Goal: Information Seeking & Learning: Learn about a topic

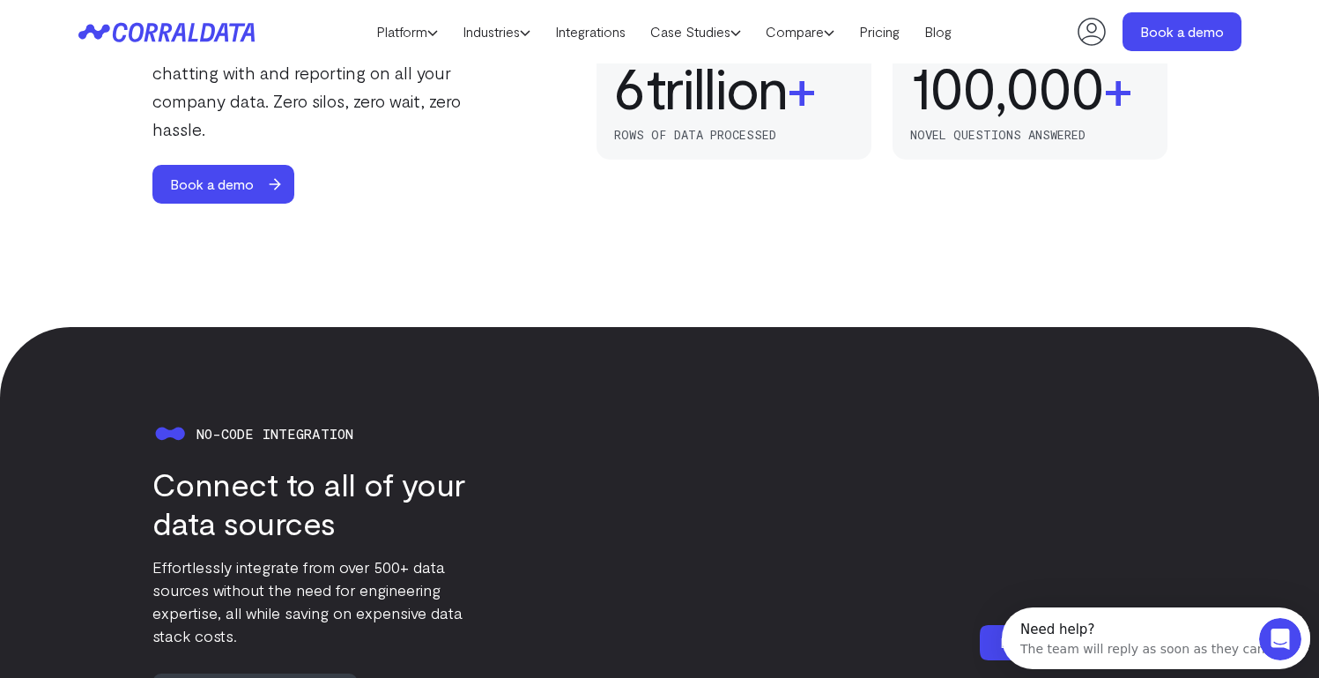
scroll to position [1586, 0]
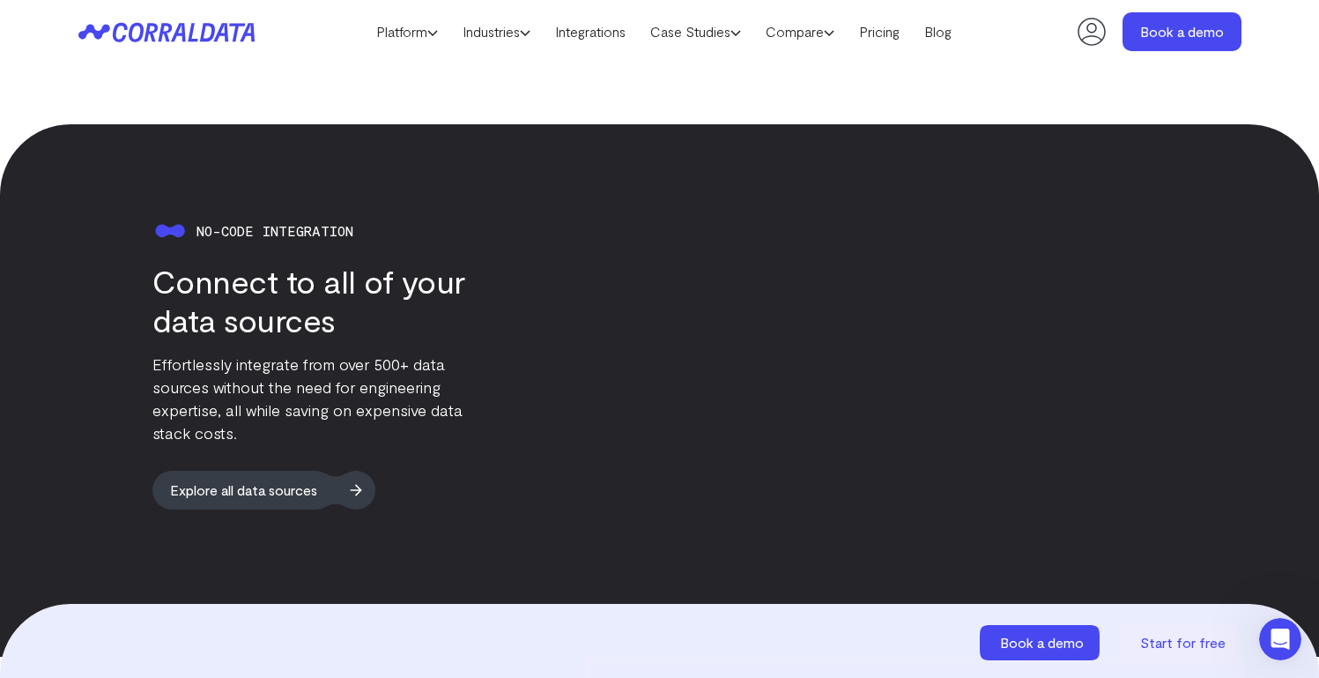
click at [295, 476] on span "Explore all data sources" at bounding box center [243, 490] width 182 height 39
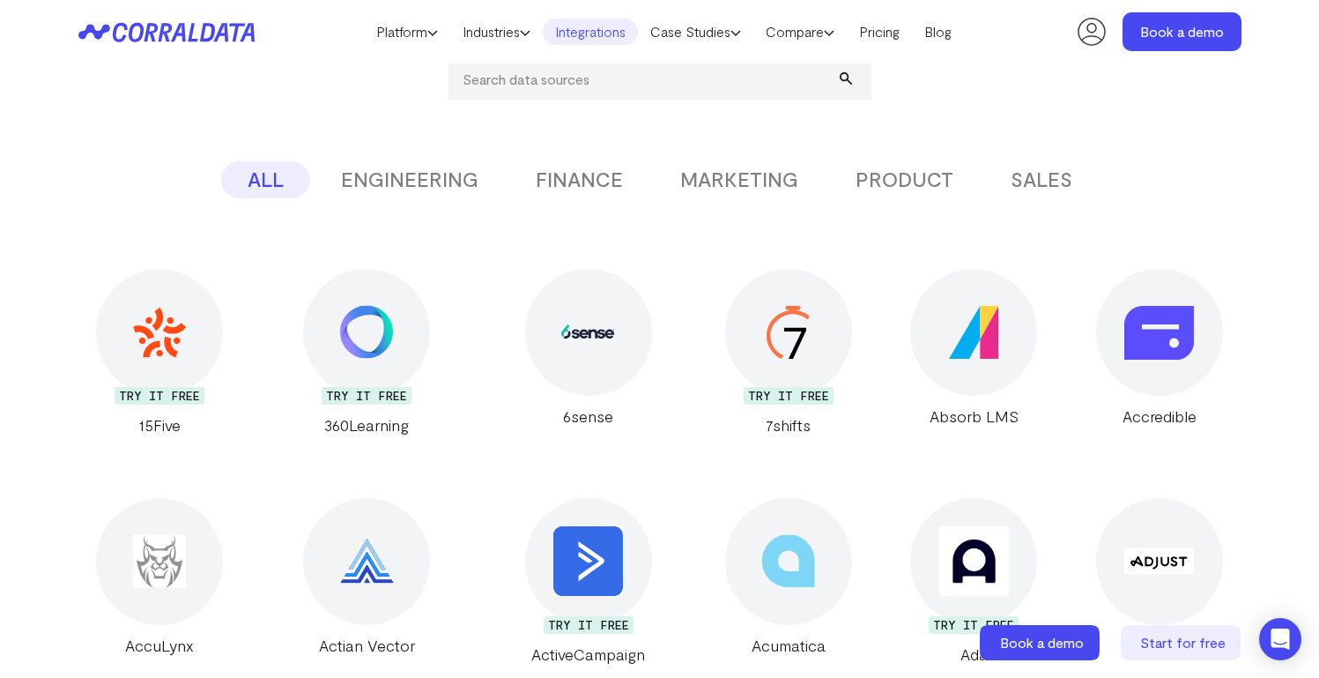
scroll to position [296, 0]
click at [535, 85] on input "search" at bounding box center [660, 79] width 423 height 42
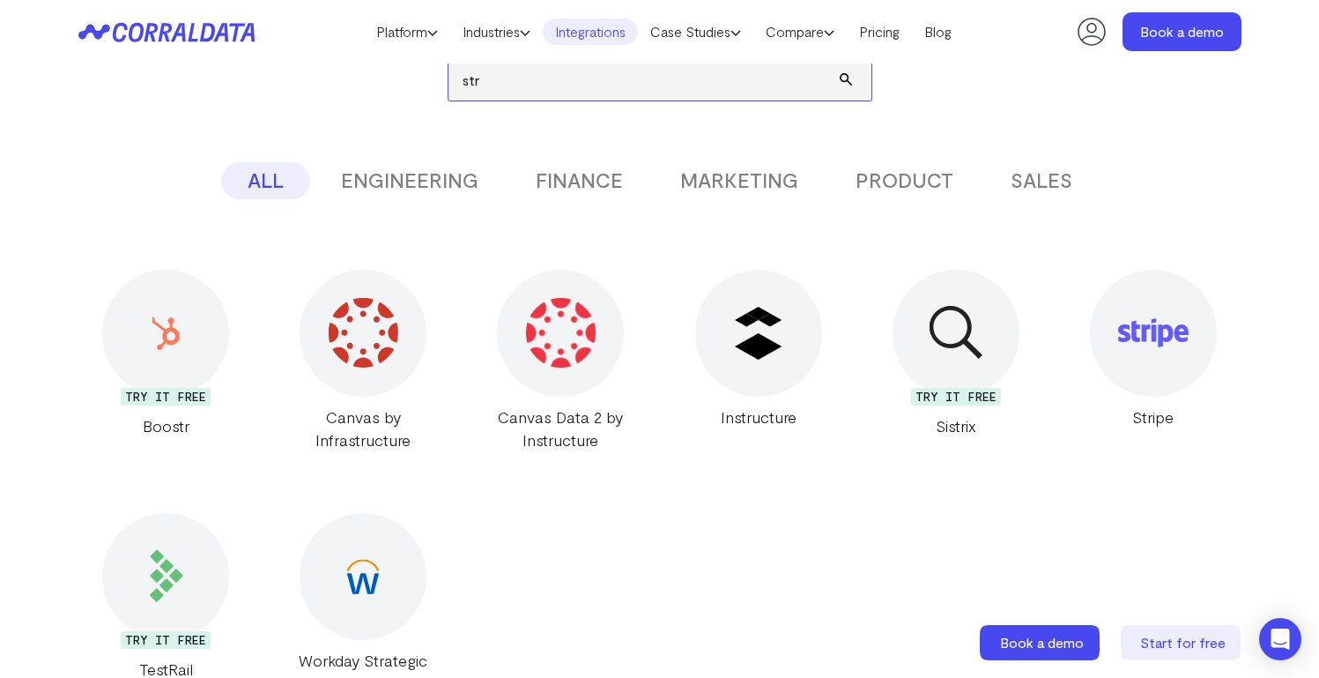
click at [541, 90] on input "str" at bounding box center [660, 79] width 423 height 42
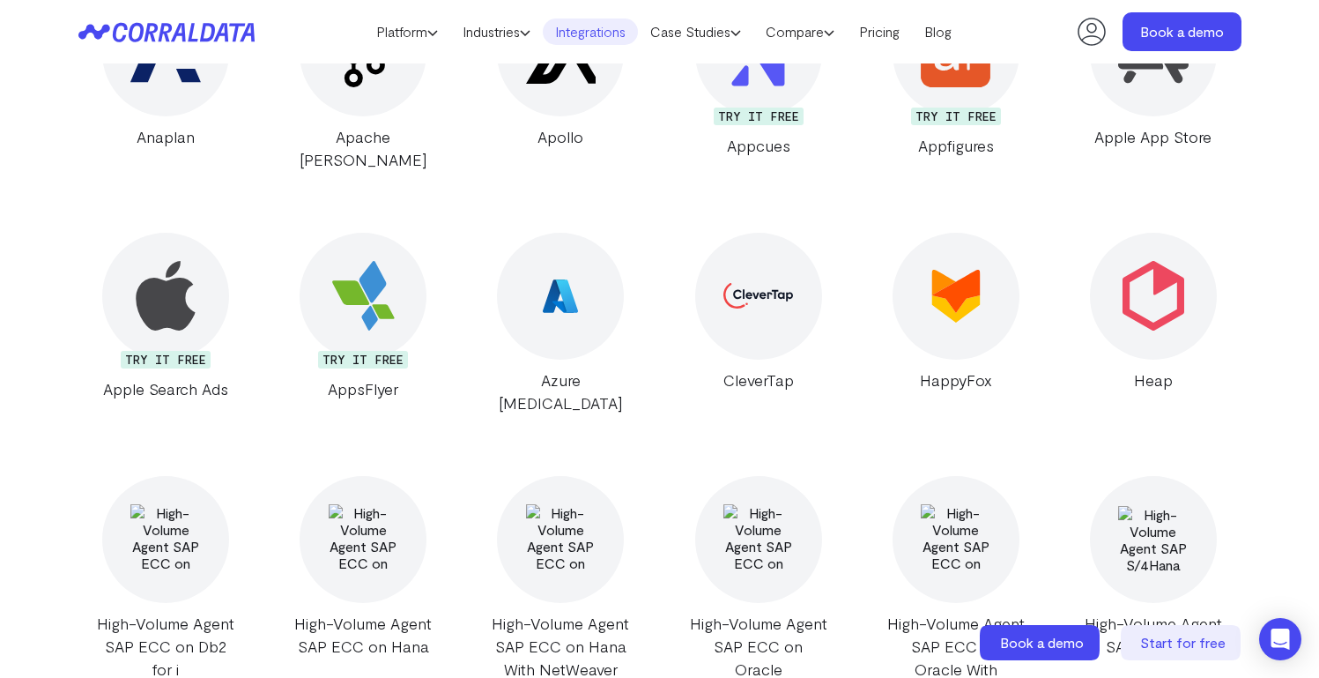
scroll to position [125, 0]
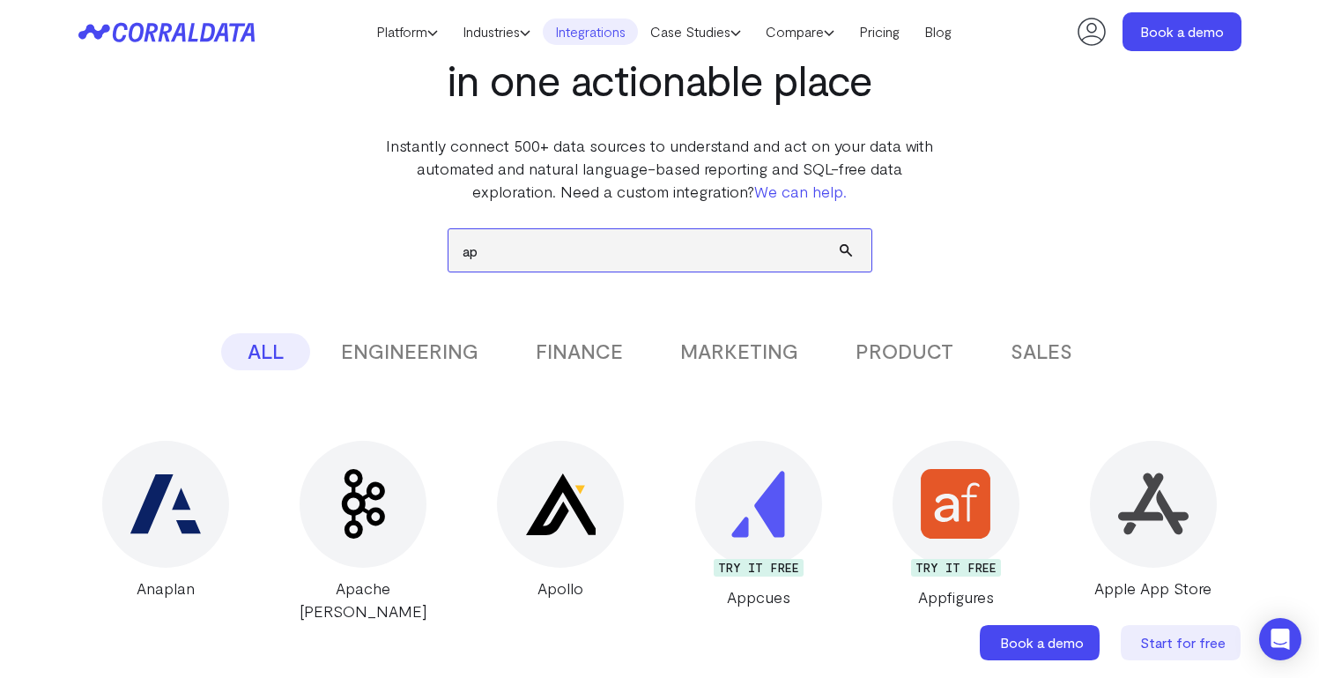
click at [580, 249] on input "ap" at bounding box center [660, 250] width 423 height 42
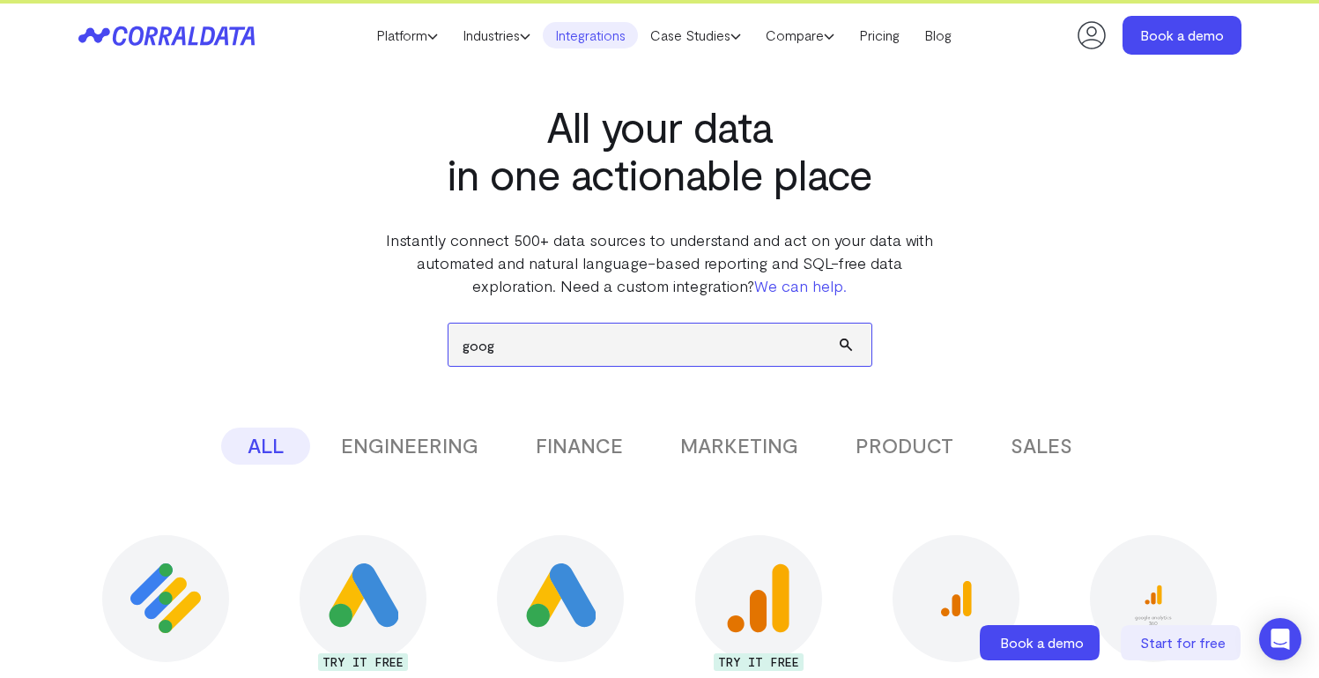
scroll to position [0, 0]
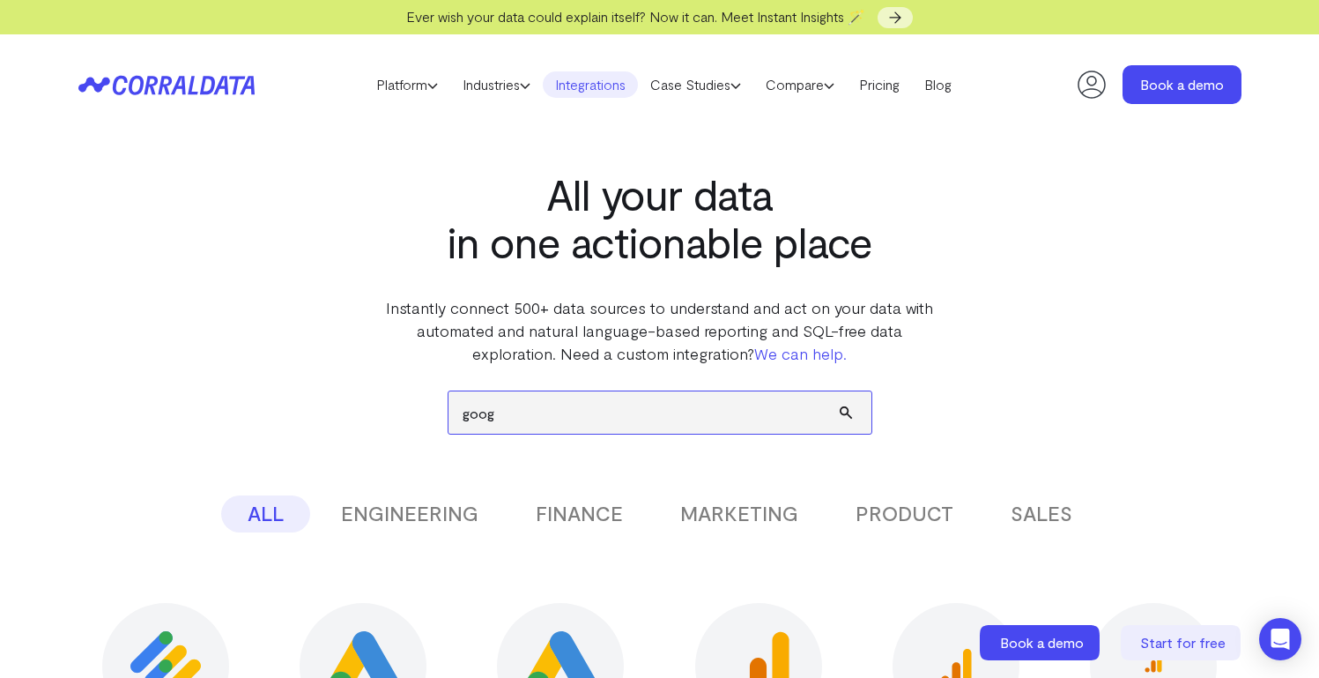
click at [529, 415] on input "goog" at bounding box center [660, 412] width 423 height 42
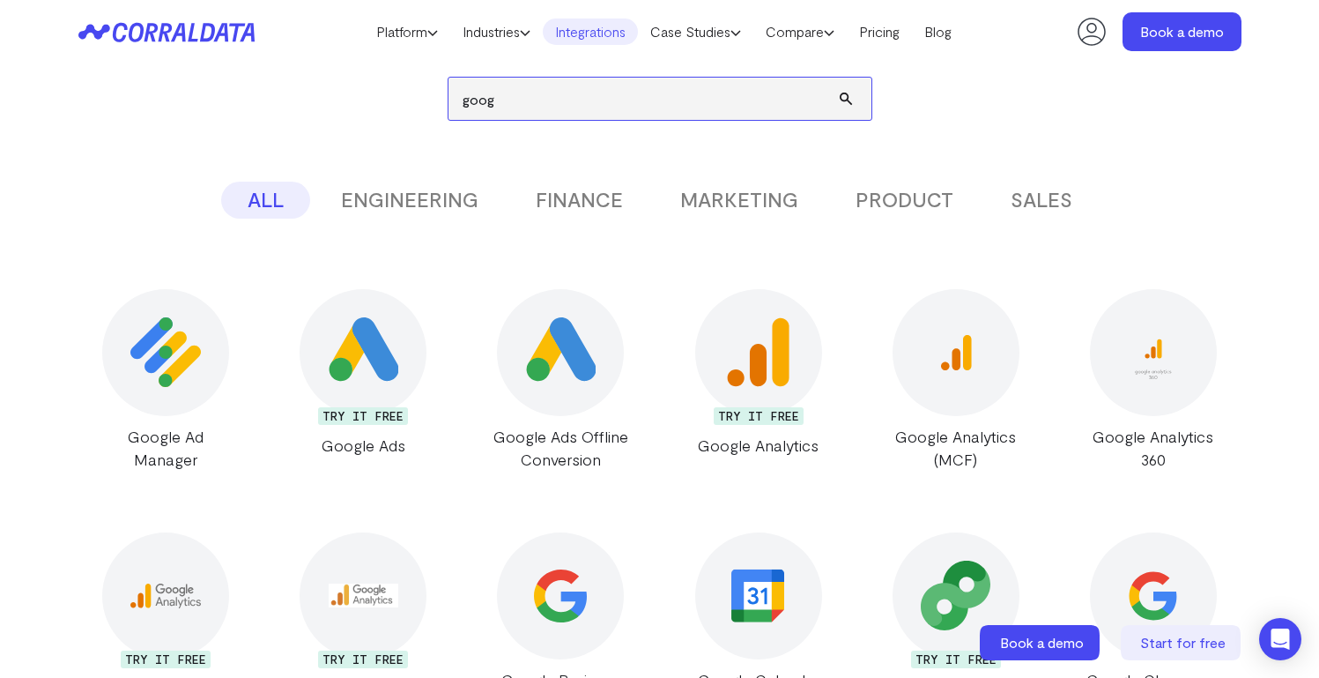
scroll to position [274, 0]
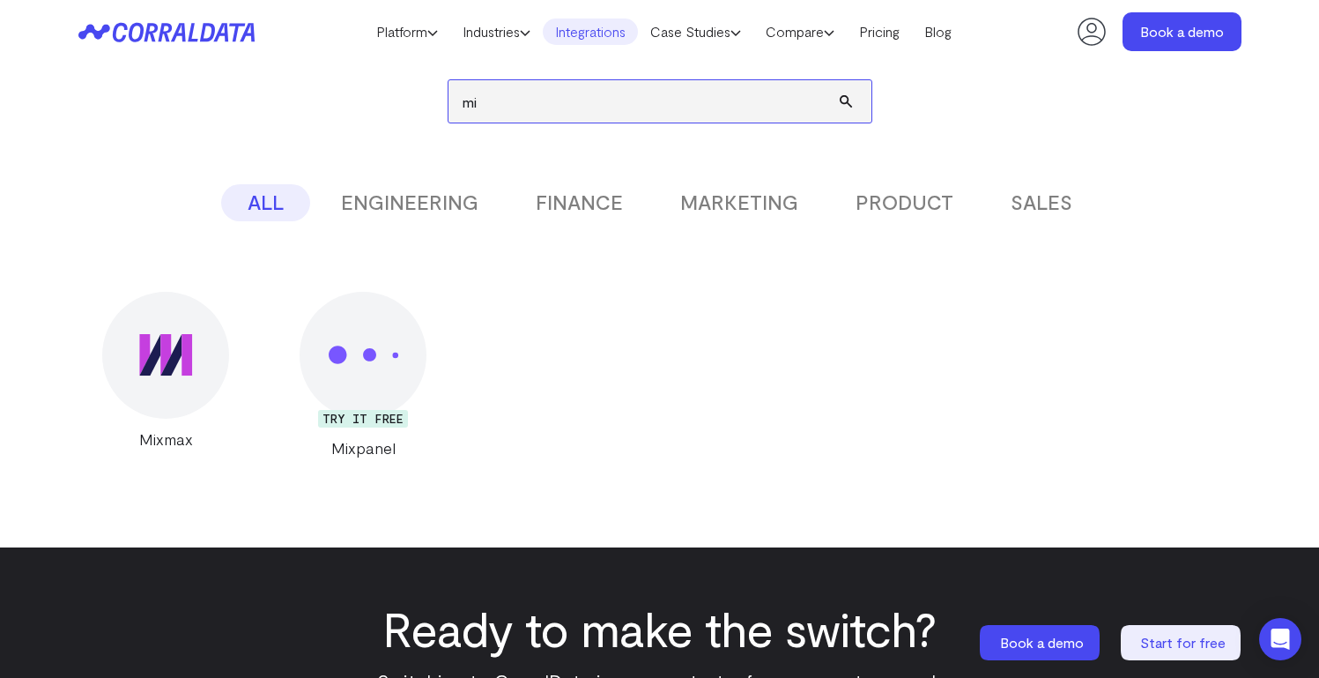
type input "m"
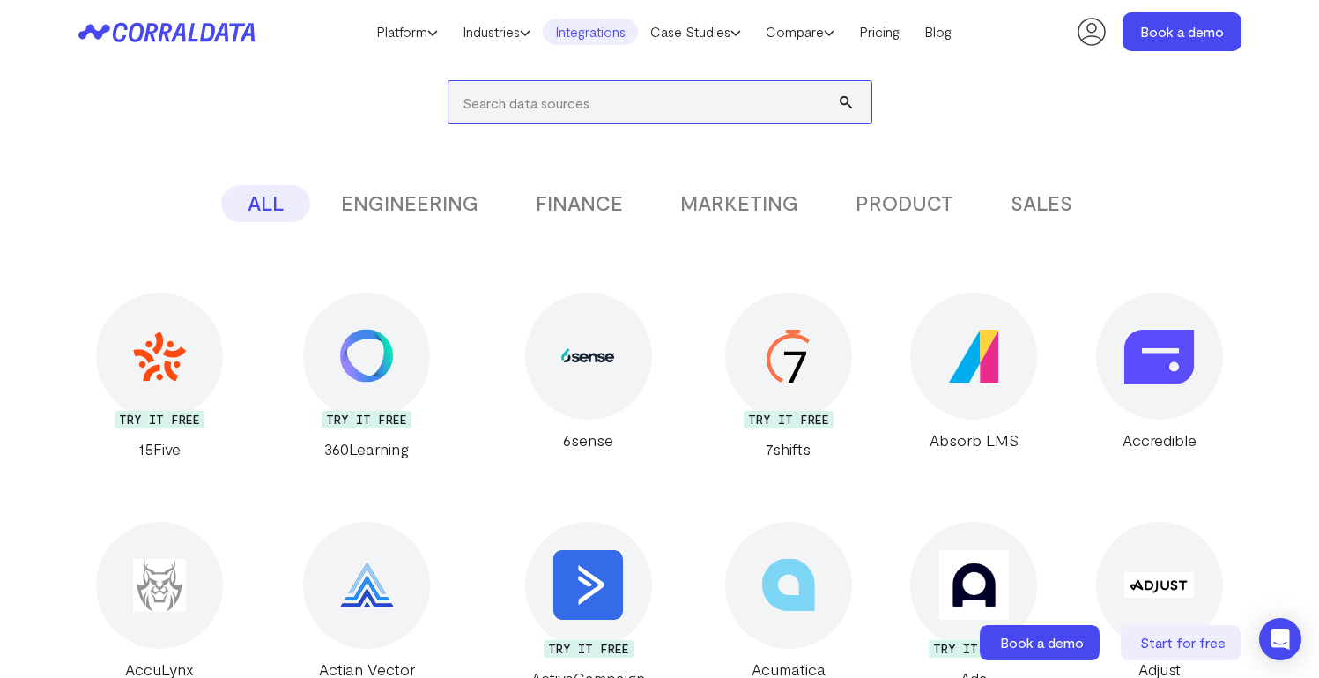
scroll to position [0, 0]
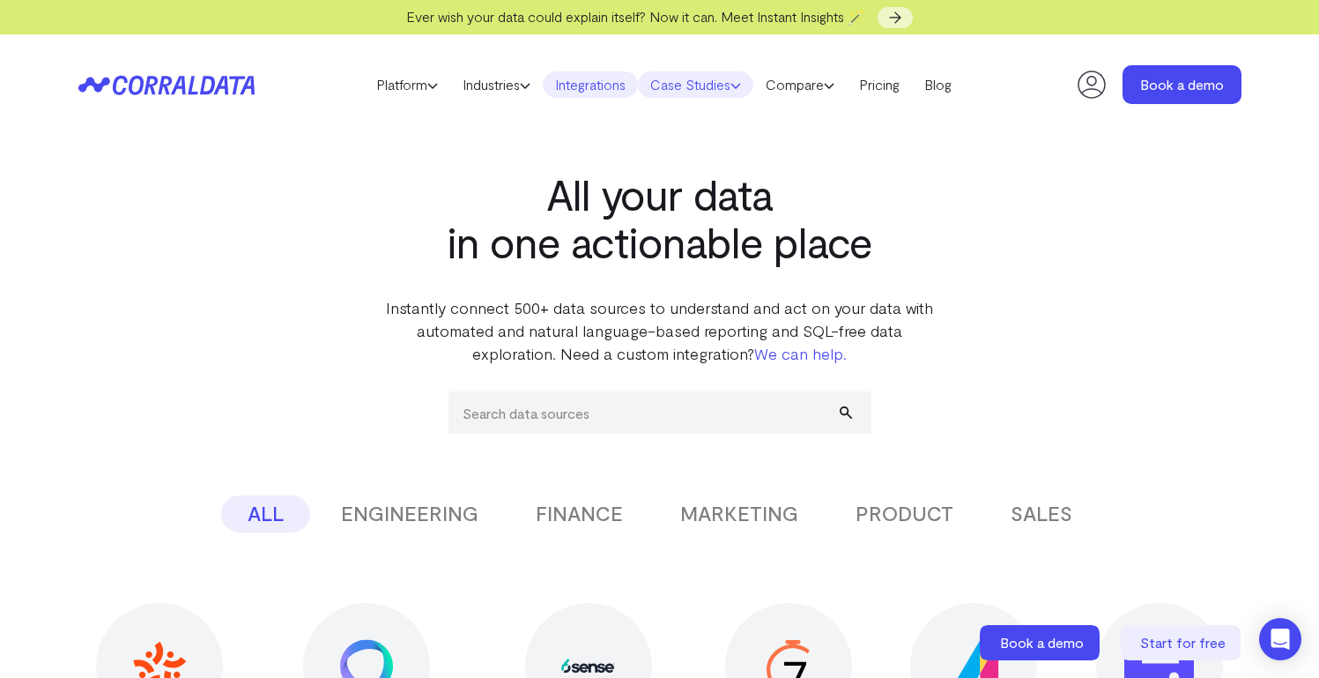
click at [676, 90] on link "Case Studies" at bounding box center [695, 84] width 115 height 26
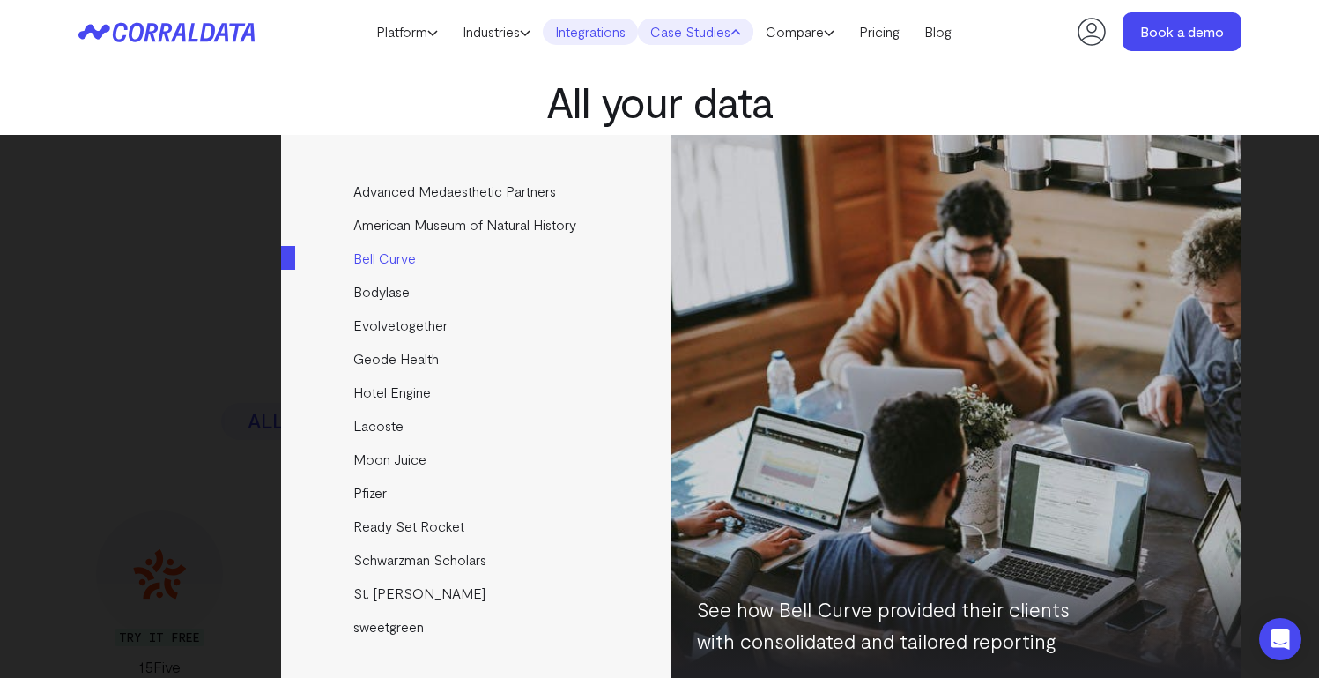
scroll to position [86, 0]
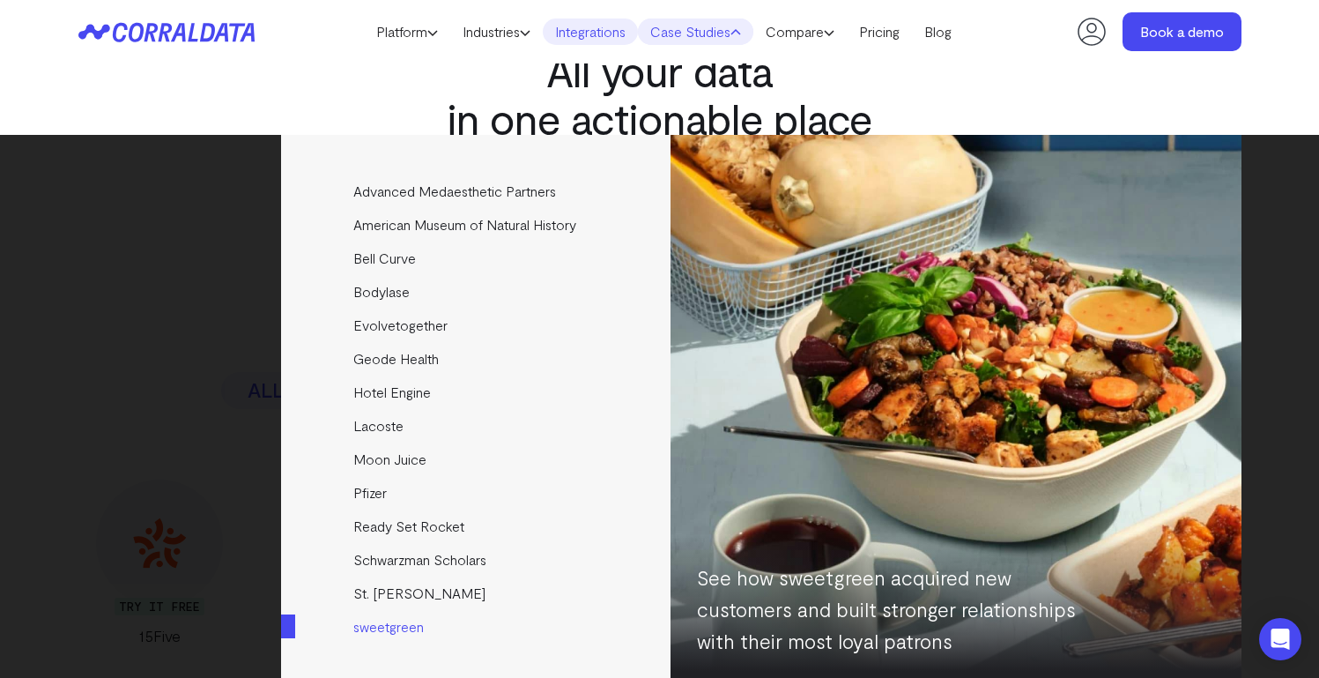
click at [365, 628] on link "sweetgreen" at bounding box center [477, 626] width 392 height 33
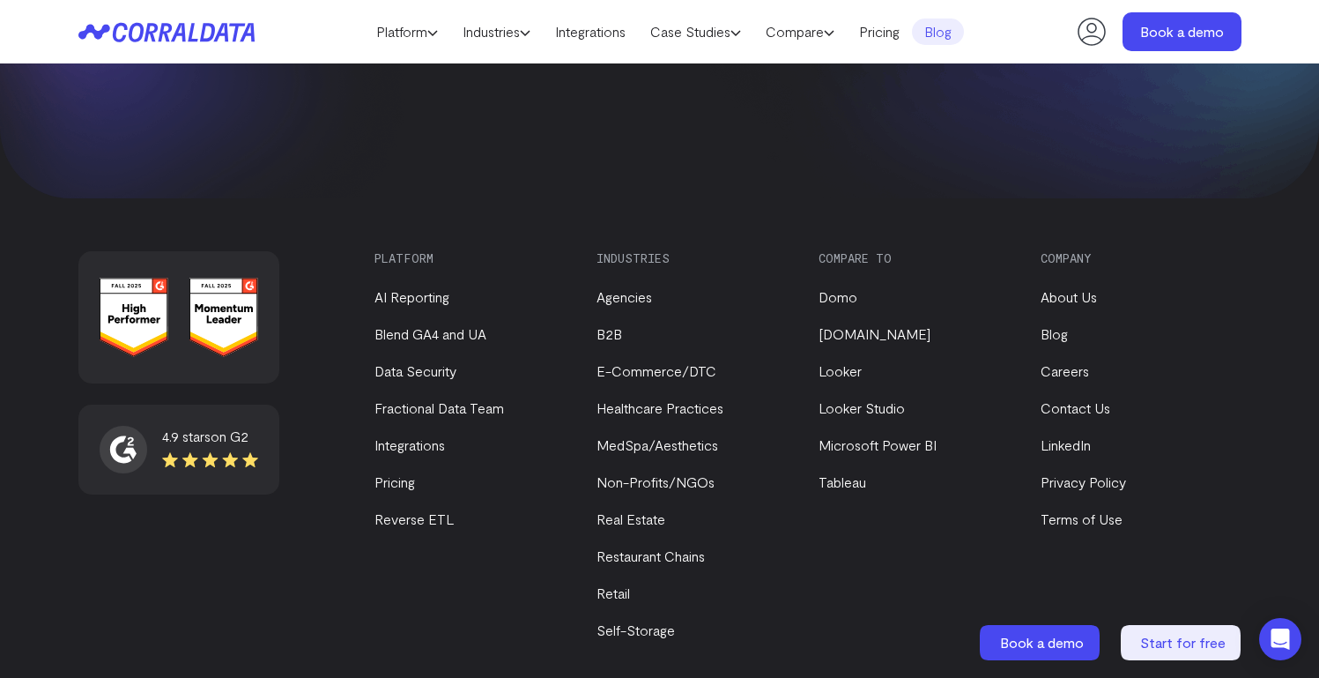
scroll to position [4008, 0]
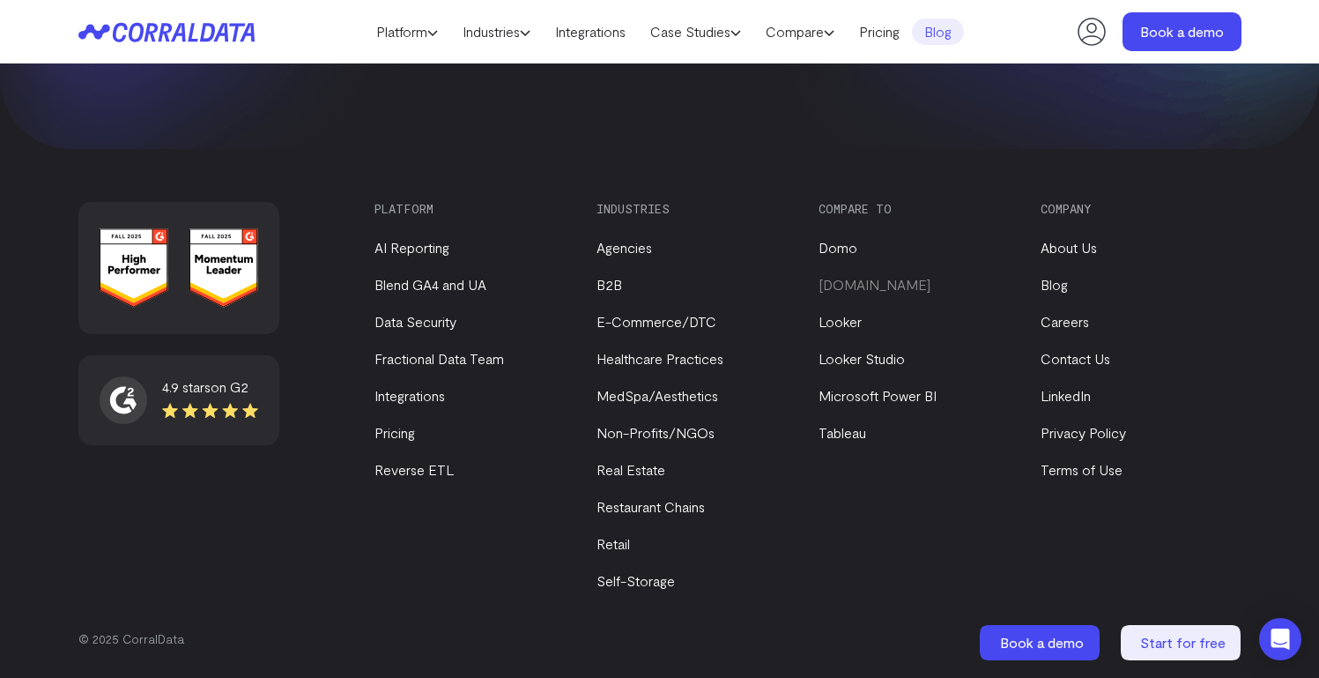
click at [835, 290] on link "[DOMAIN_NAME]" at bounding box center [875, 284] width 112 height 17
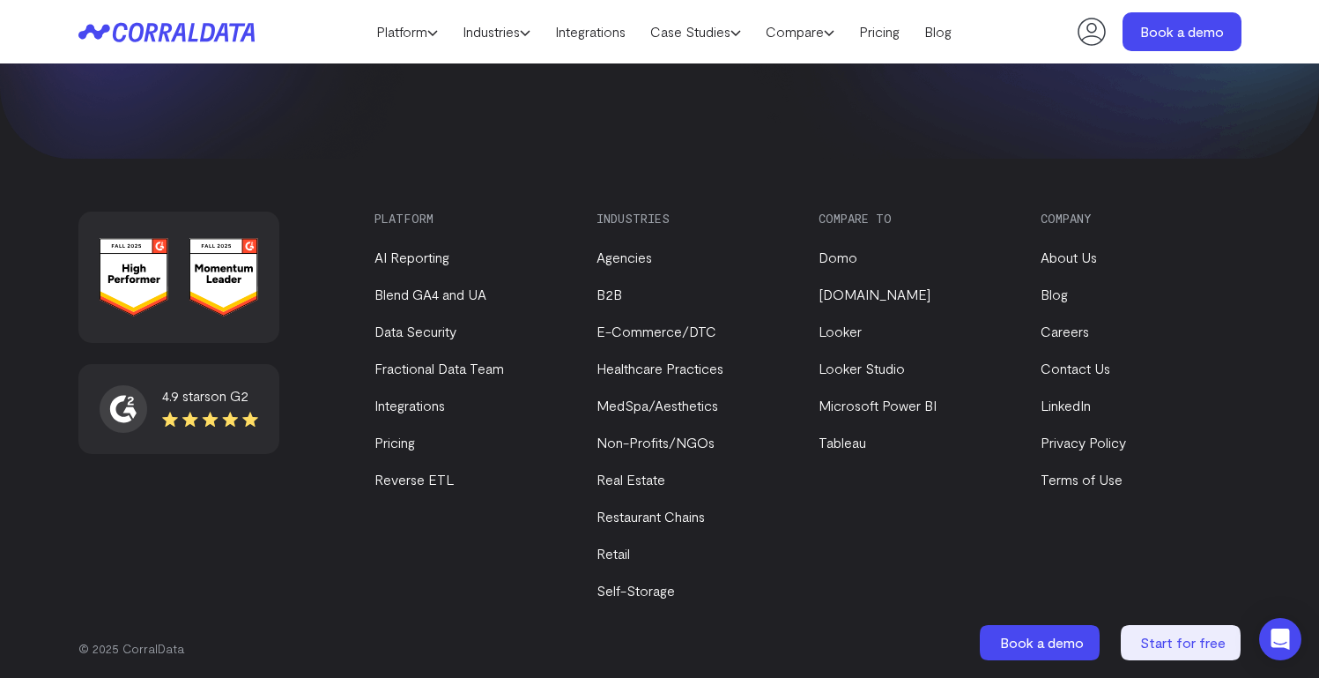
scroll to position [5498, 0]
click at [442, 293] on link "Blend GA4 and UA" at bounding box center [431, 295] width 112 height 17
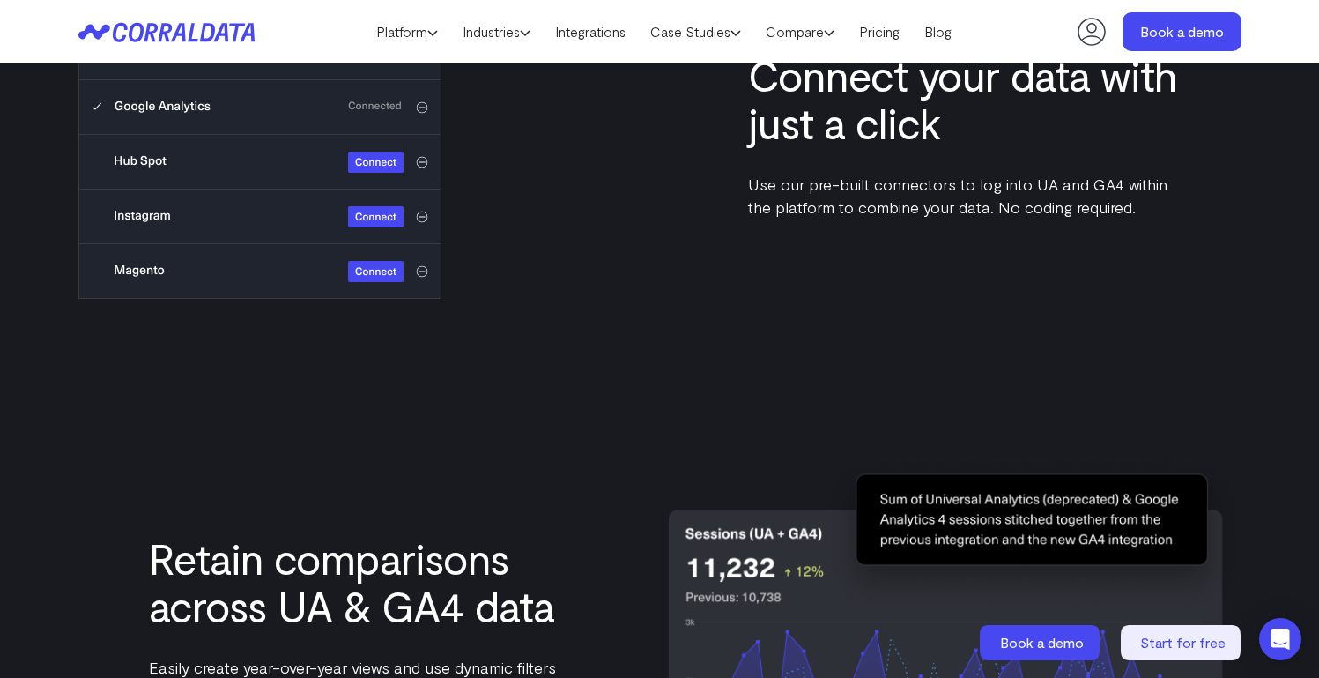
scroll to position [1094, 0]
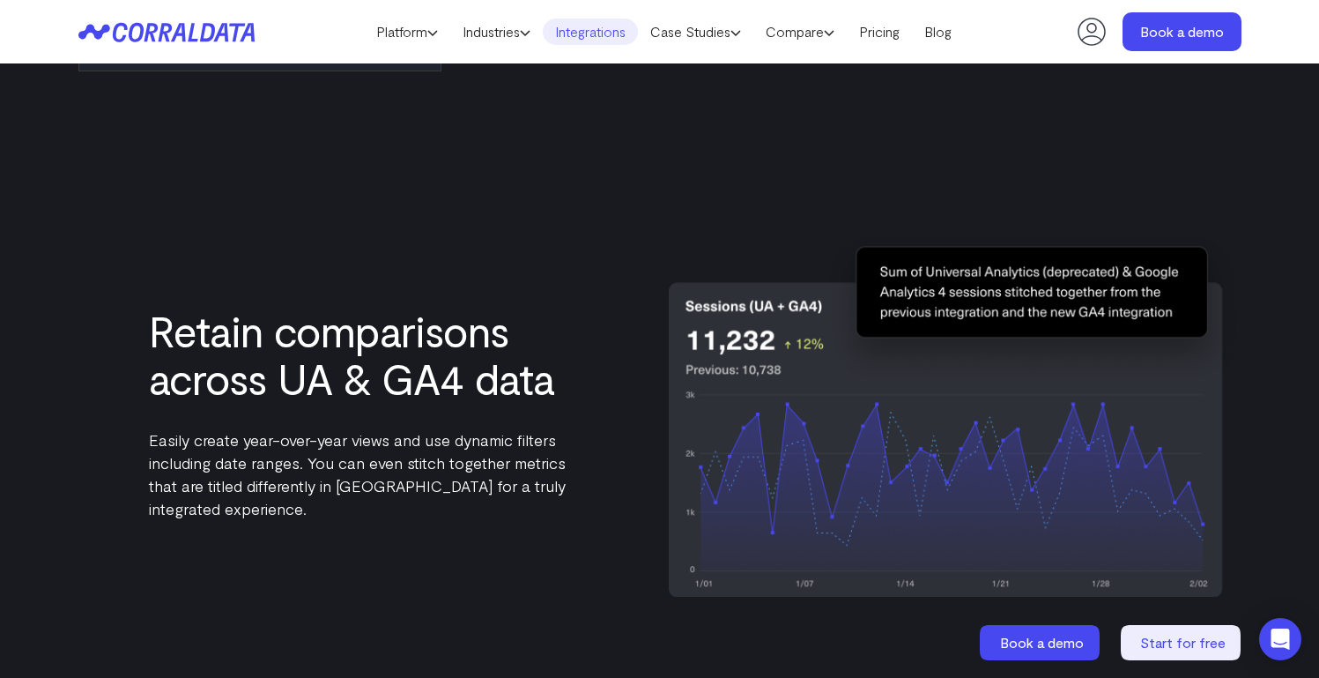
click at [565, 35] on link "Integrations" at bounding box center [590, 32] width 95 height 26
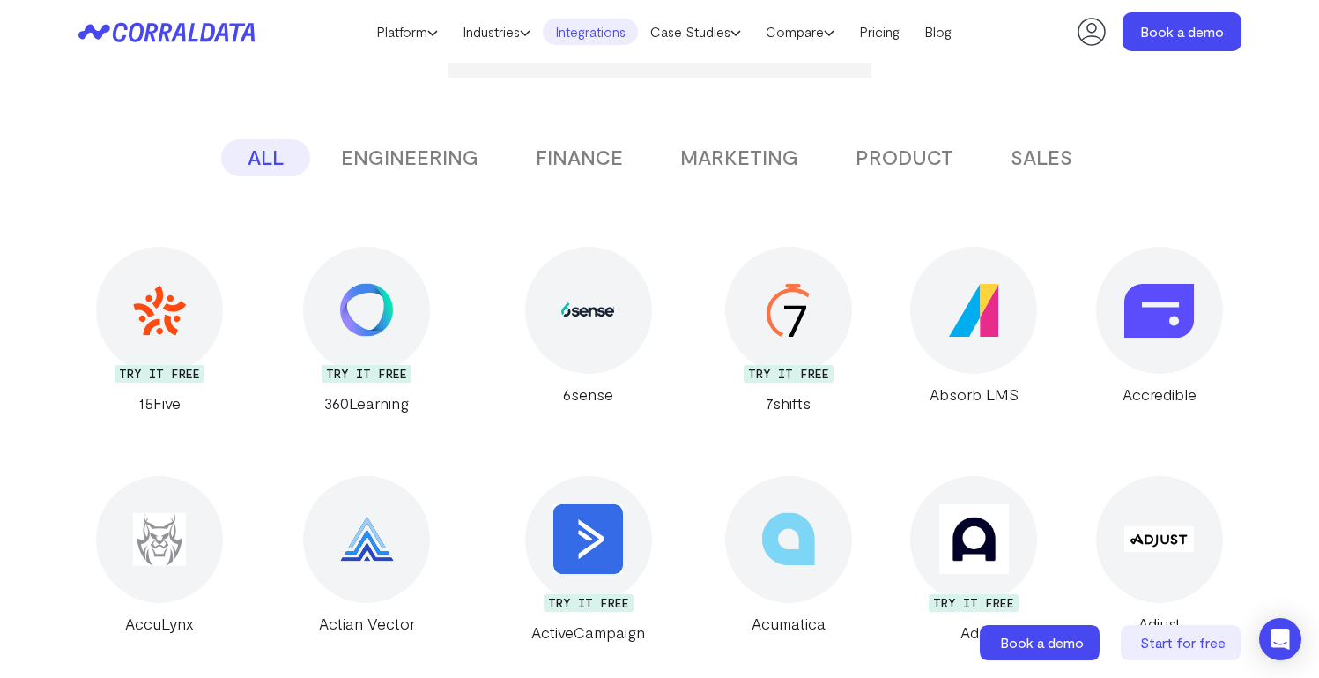
scroll to position [314, 0]
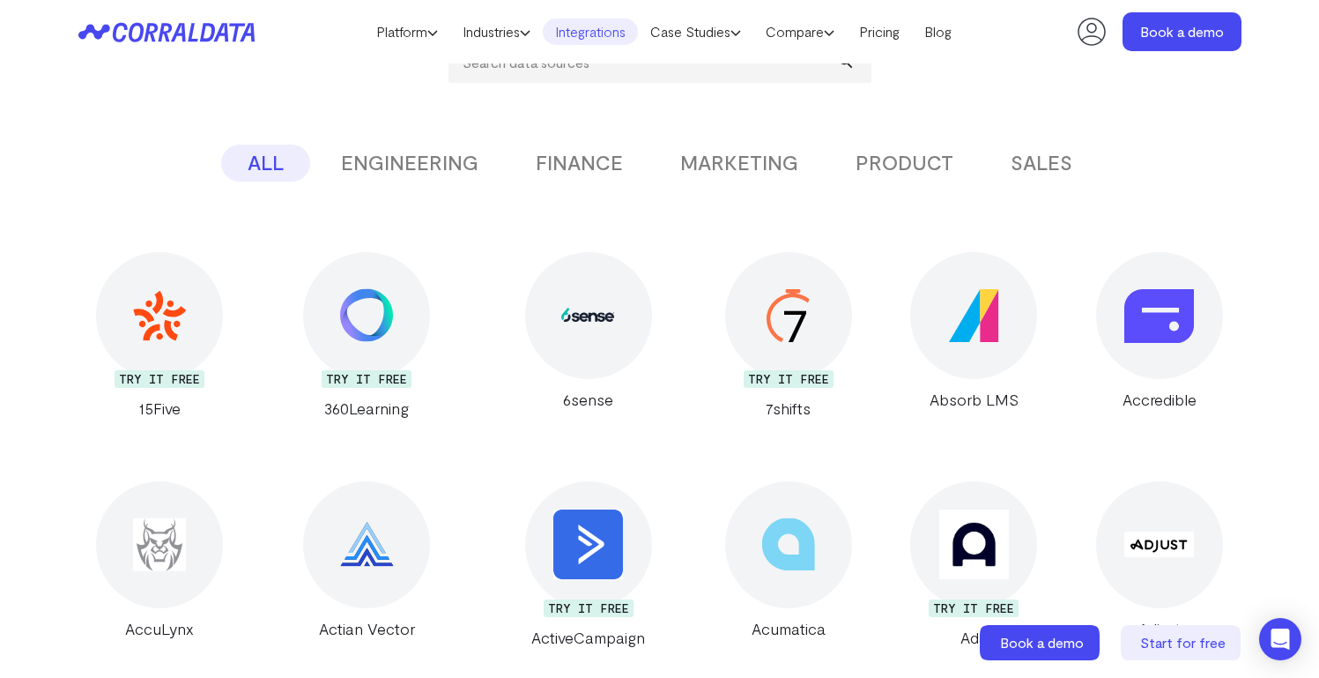
click at [697, 161] on button "MARKETING" at bounding box center [739, 163] width 171 height 37
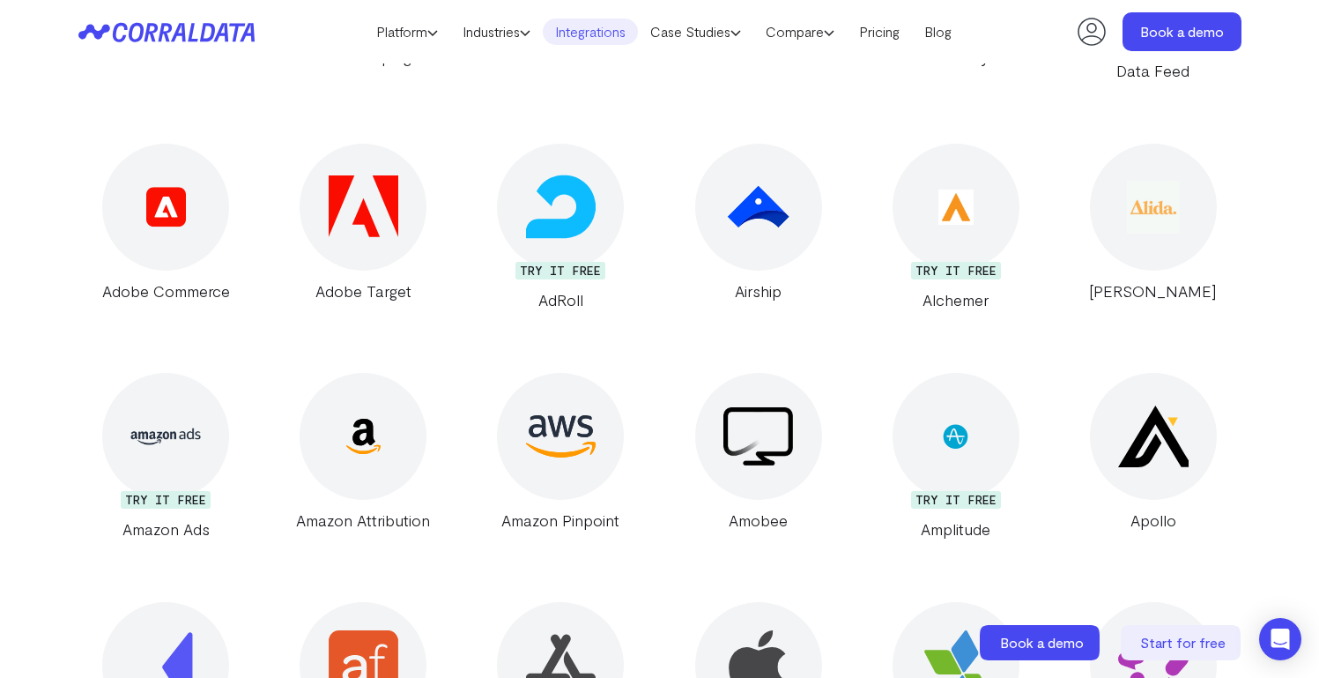
scroll to position [1028, 0]
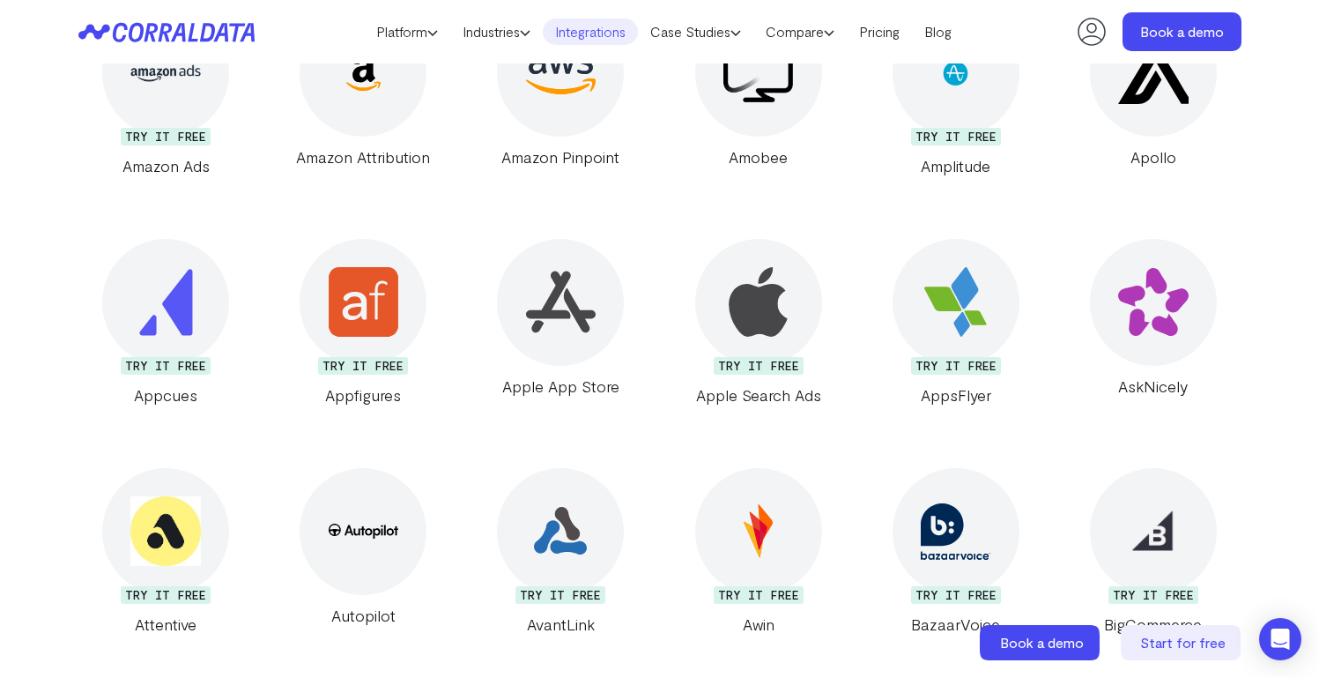
click at [973, 319] on img at bounding box center [956, 302] width 70 height 70
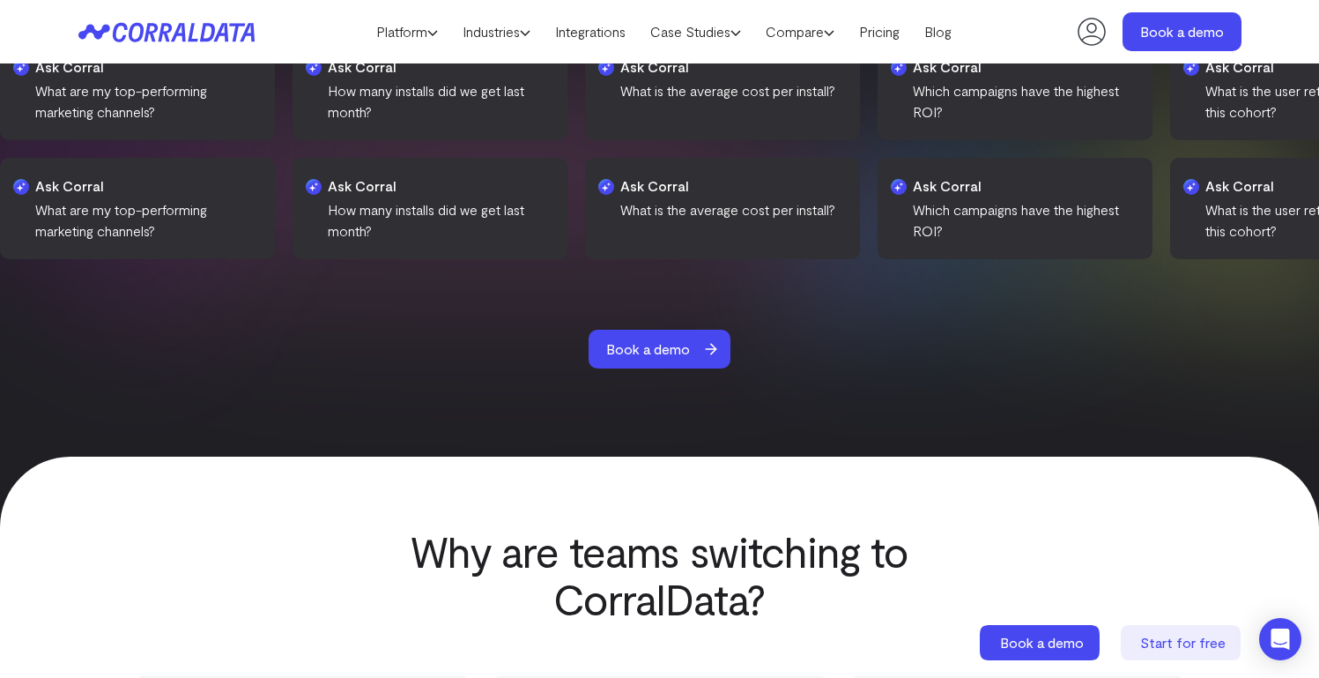
scroll to position [2472, 0]
